Goal: Find specific page/section: Find specific page/section

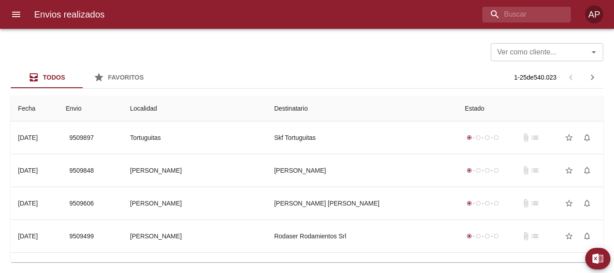
click at [532, 14] on input "buscar" at bounding box center [519, 15] width 73 height 16
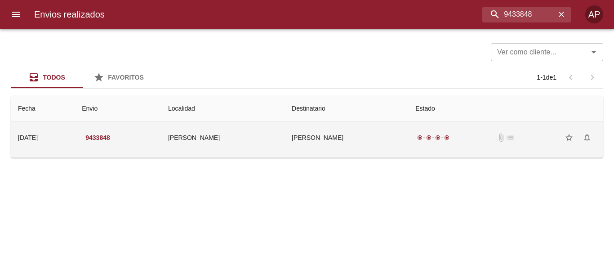
click at [337, 143] on td "[PERSON_NAME]" at bounding box center [347, 137] width 124 height 32
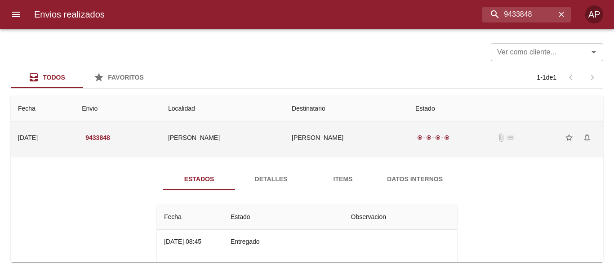
click at [360, 142] on td "[PERSON_NAME]" at bounding box center [347, 137] width 124 height 32
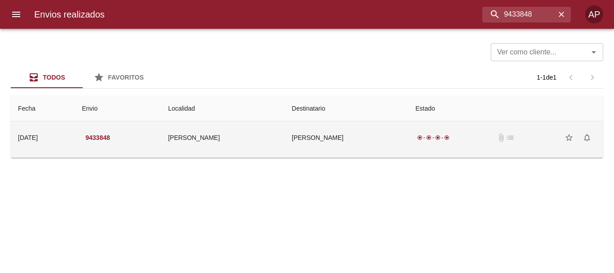
click at [360, 142] on td "[PERSON_NAME]" at bounding box center [347, 137] width 124 height 32
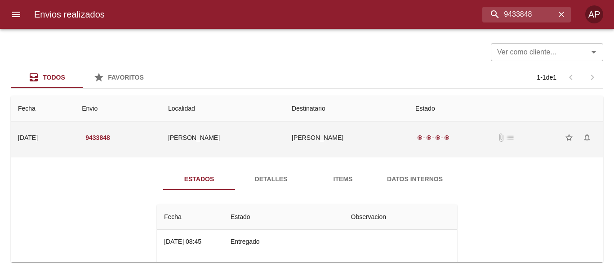
click at [341, 138] on td "[PERSON_NAME]" at bounding box center [347, 137] width 124 height 32
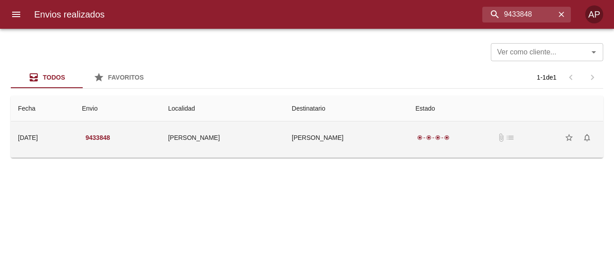
click at [341, 139] on td "[PERSON_NAME]" at bounding box center [347, 137] width 124 height 32
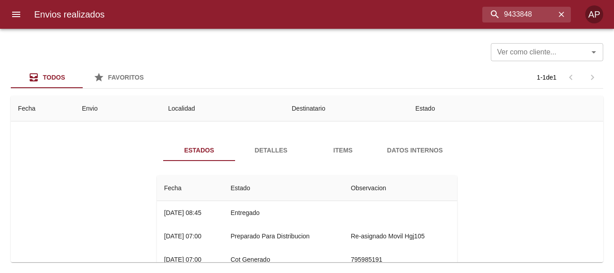
scroll to position [13, 0]
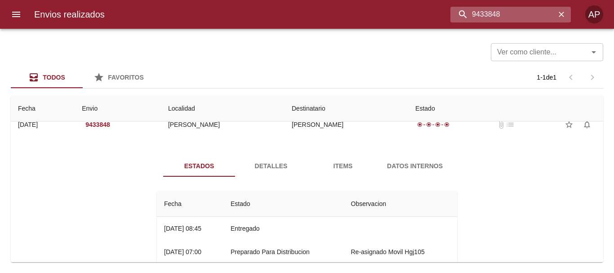
click at [543, 19] on input "9433848" at bounding box center [503, 15] width 105 height 16
paste input "00104816"
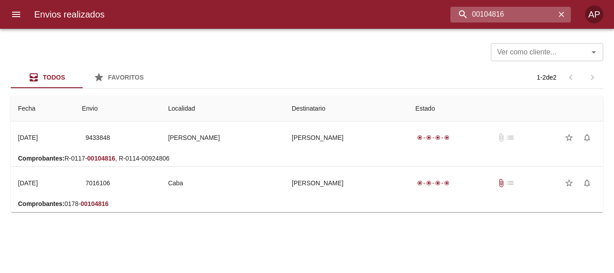
scroll to position [0, 0]
click at [519, 22] on input "00104816" at bounding box center [503, 15] width 105 height 16
paste input "92480"
type input "00924806"
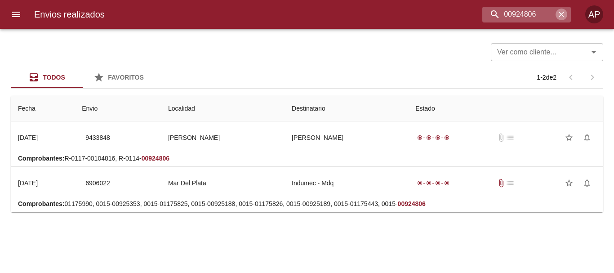
click at [563, 13] on icon "button" at bounding box center [561, 14] width 5 height 5
